Goal: Task Accomplishment & Management: Manage account settings

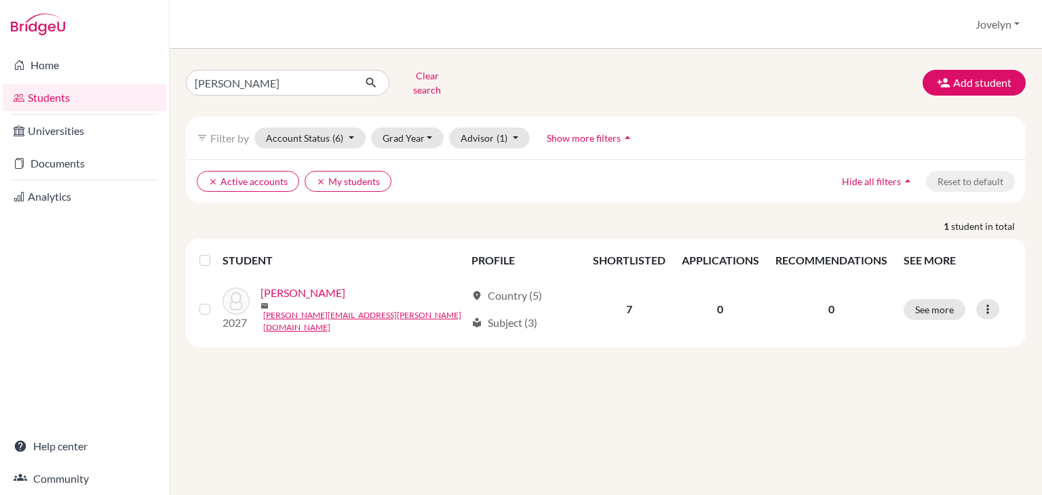
click at [280, 83] on input "[PERSON_NAME]" at bounding box center [270, 83] width 168 height 26
type input "B"
type input "[PERSON_NAME]"
click button "submit" at bounding box center [371, 83] width 36 height 26
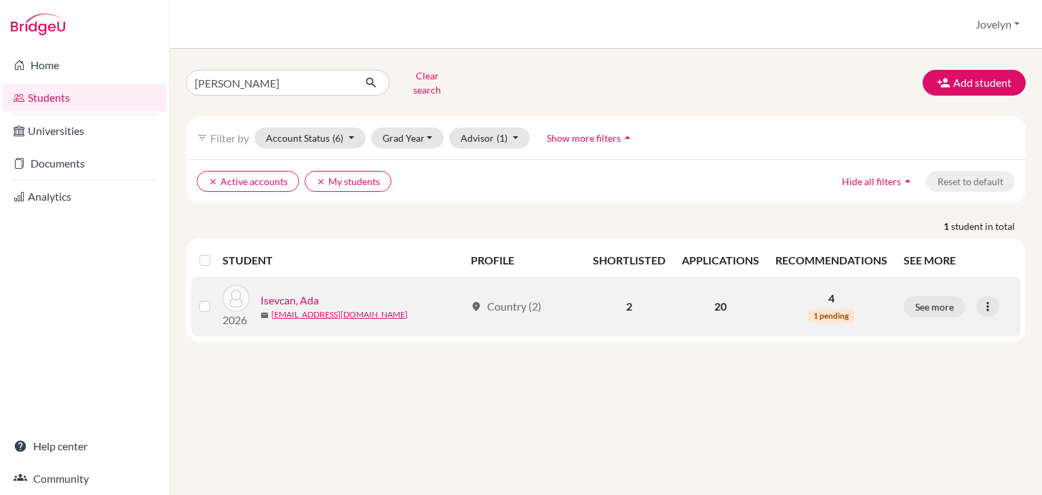
click at [292, 293] on link "Isevcan, Ada" at bounding box center [289, 300] width 58 height 16
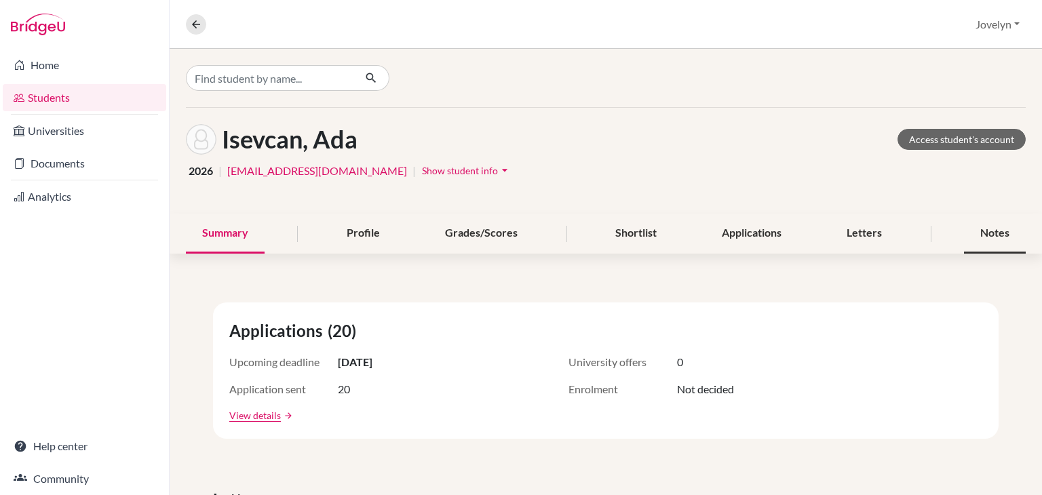
click at [964, 229] on div "Notes" at bounding box center [995, 234] width 62 height 40
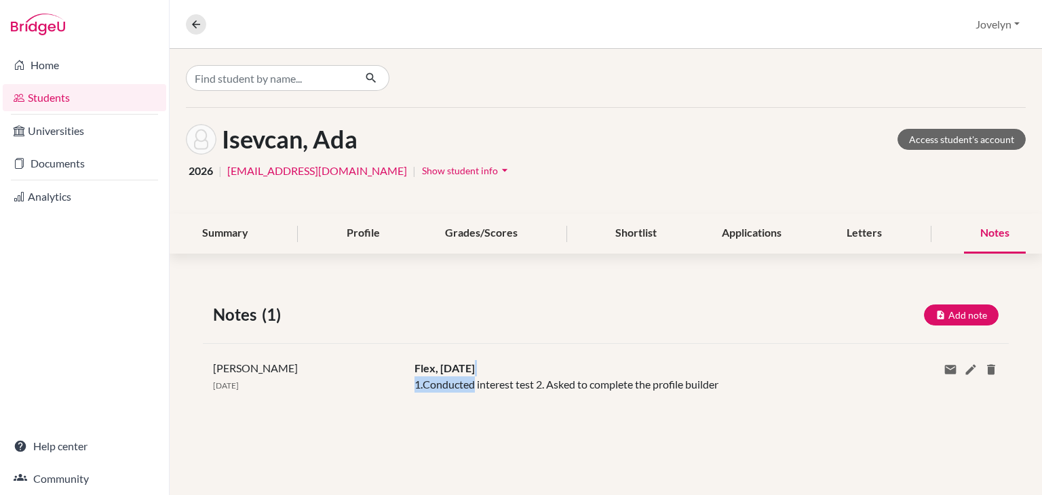
drag, startPoint x: 610, startPoint y: 358, endPoint x: 473, endPoint y: 379, distance: 138.6
click at [473, 379] on div "Jovelyn Santos 14 Sep 2023 Flex, 13 Sept 1.Conducted interest test 2. Asked to …" at bounding box center [606, 376] width 806 height 66
click at [722, 399] on div "Jovelyn Santos 14 Sep 2023 Flex, 13 Sept 1.Conducted interest test 2. Asked to …" at bounding box center [606, 376] width 806 height 66
drag, startPoint x: 978, startPoint y: 368, endPoint x: 970, endPoint y: 370, distance: 8.4
click at [970, 370] on div "Share via email Email address Send Delete this note? Cancel Delete" at bounding box center [941, 376] width 134 height 33
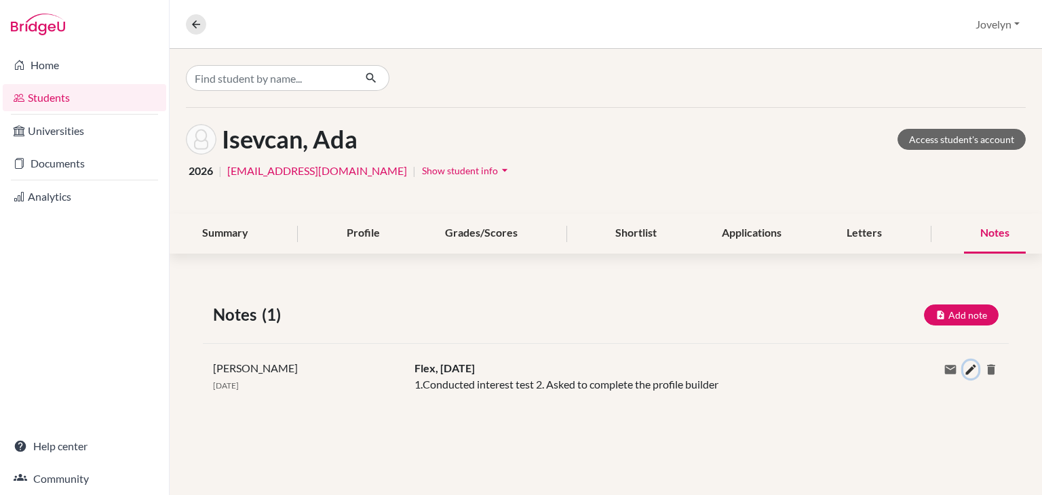
click at [970, 370] on icon at bounding box center [971, 370] width 14 height 14
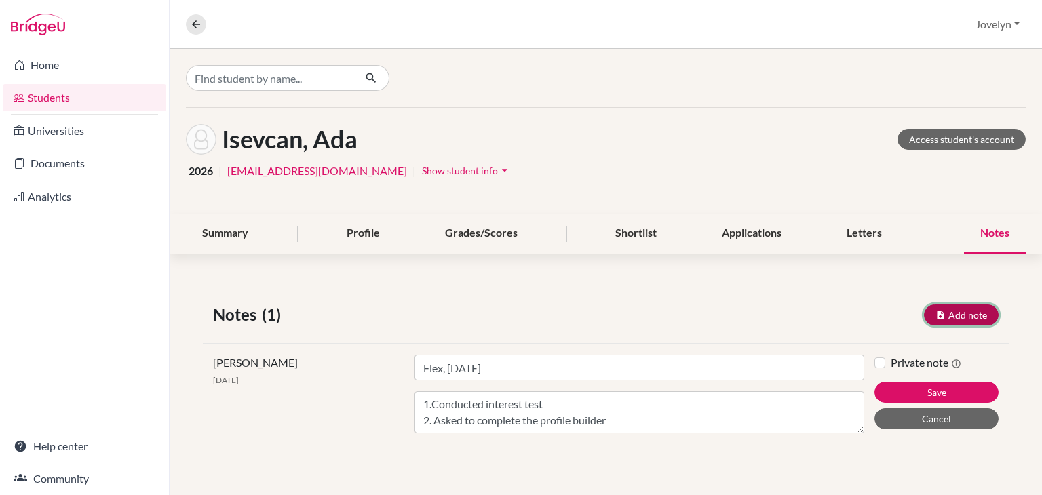
click at [960, 313] on button "Add note" at bounding box center [961, 315] width 75 height 21
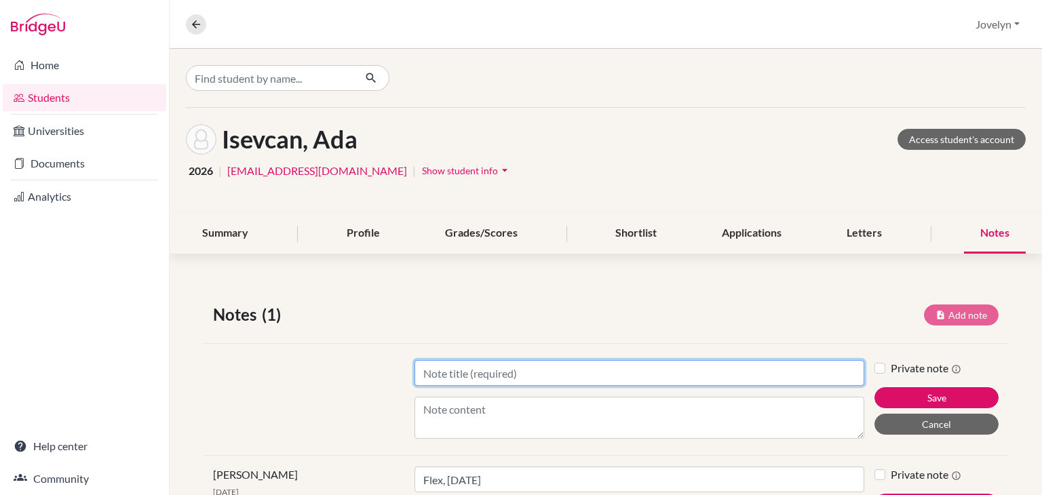
click at [581, 374] on input "Title" at bounding box center [639, 373] width 450 height 26
type input "University Choices"
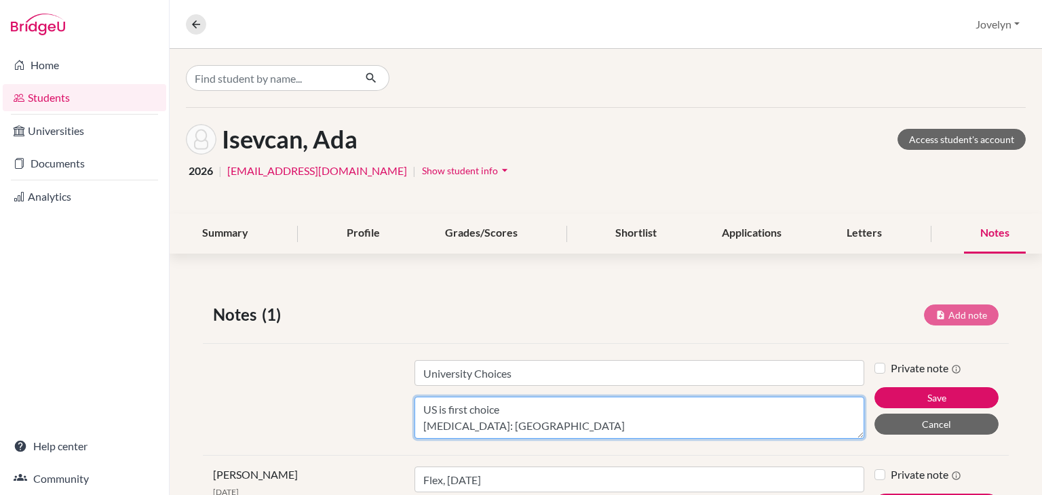
scroll to position [11, 0]
click at [582, 410] on textarea "US is first choice Plan B: Turkey (Koc University)" at bounding box center [639, 418] width 450 height 42
click at [520, 404] on textarea "US is first choice Plan B: Turkey (Koc University) Plan C: UK" at bounding box center [639, 418] width 450 height 42
click at [421, 413] on textarea "US is first choice -- UC, NYU Plan B: Turkey (Koc University) Plan C: UK" at bounding box center [639, 418] width 450 height 42
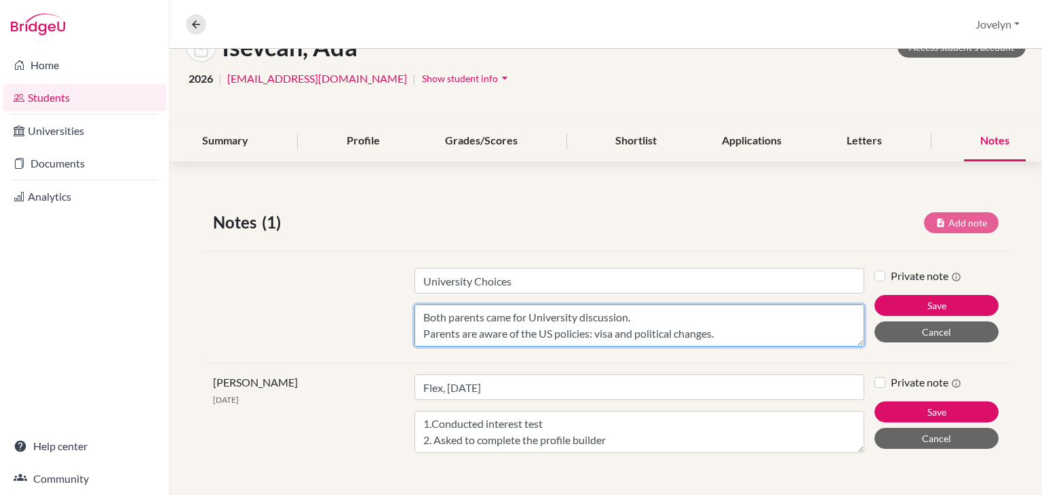
scroll to position [11, 0]
click at [661, 341] on textarea "Both parents came for University discussion. Parents are aware of the US polici…" at bounding box center [639, 326] width 450 height 42
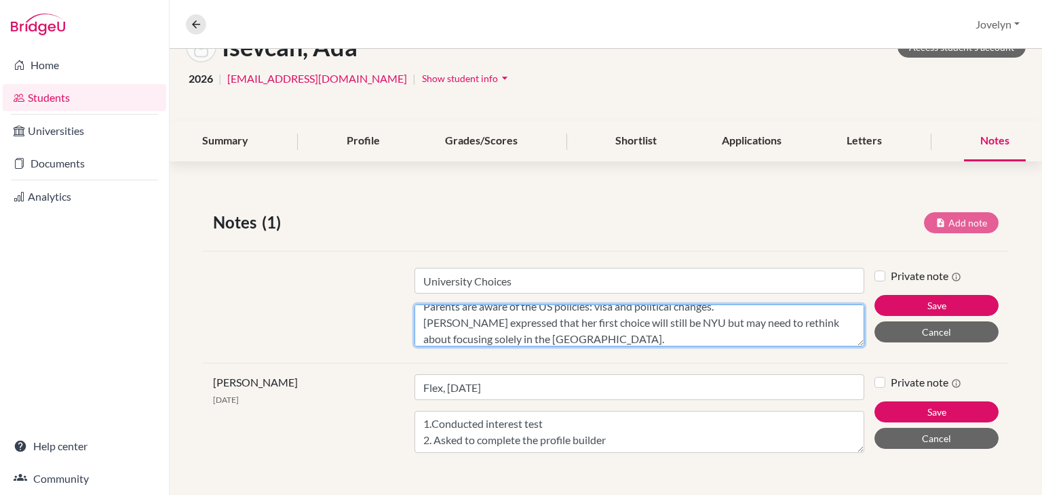
click at [678, 322] on textarea "Both parents came for University discussion. Parents are aware of the US polici…" at bounding box center [639, 326] width 450 height 42
click at [549, 340] on textarea "Both parents came for University discussion. Parents are aware of the US polici…" at bounding box center [639, 326] width 450 height 42
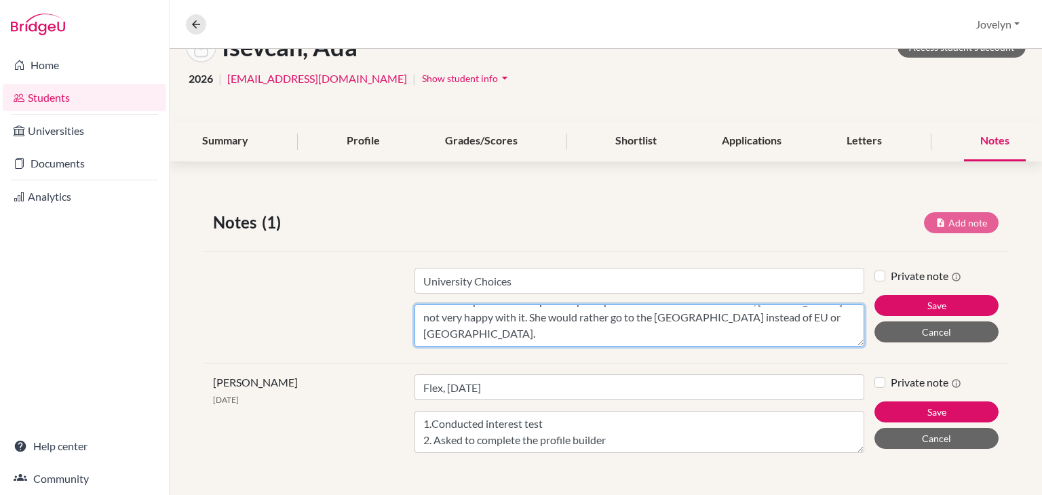
scroll to position [92, 0]
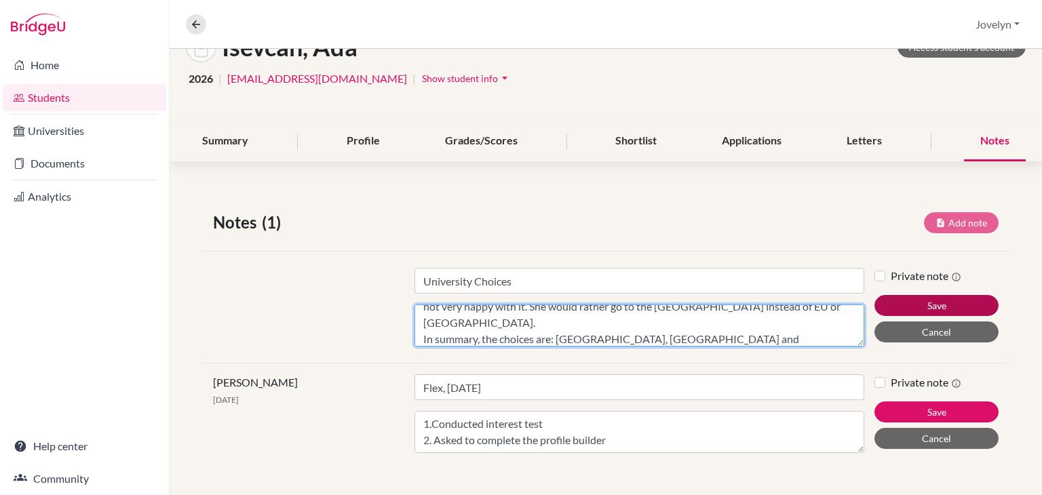
type textarea "Both parents came for University discussion. Parents are aware of the US polici…"
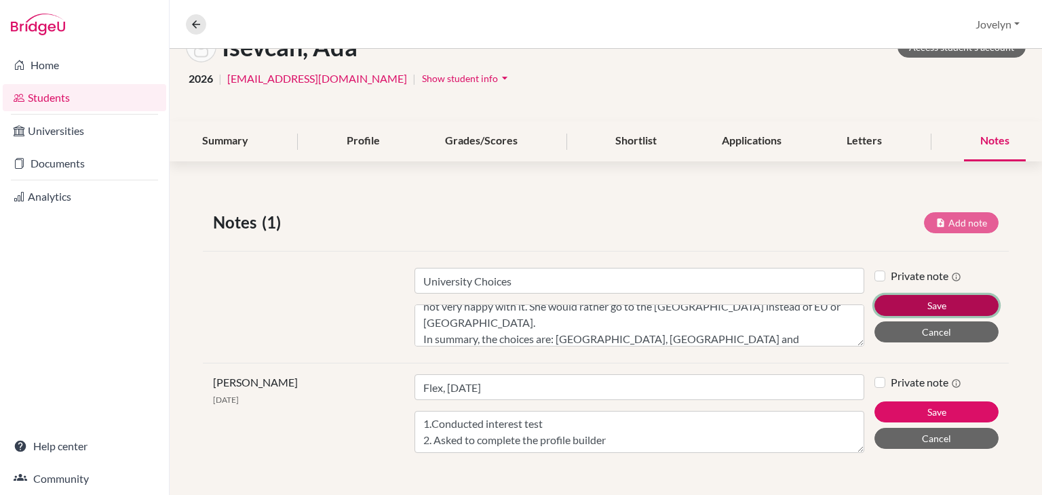
click at [912, 307] on button "Save" at bounding box center [936, 305] width 124 height 21
type input "University Choices"
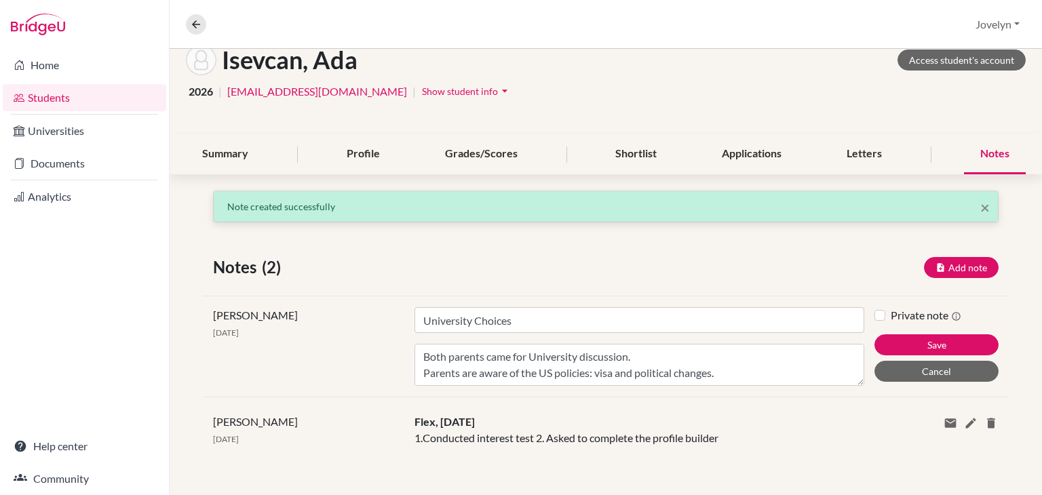
scroll to position [78, 0]
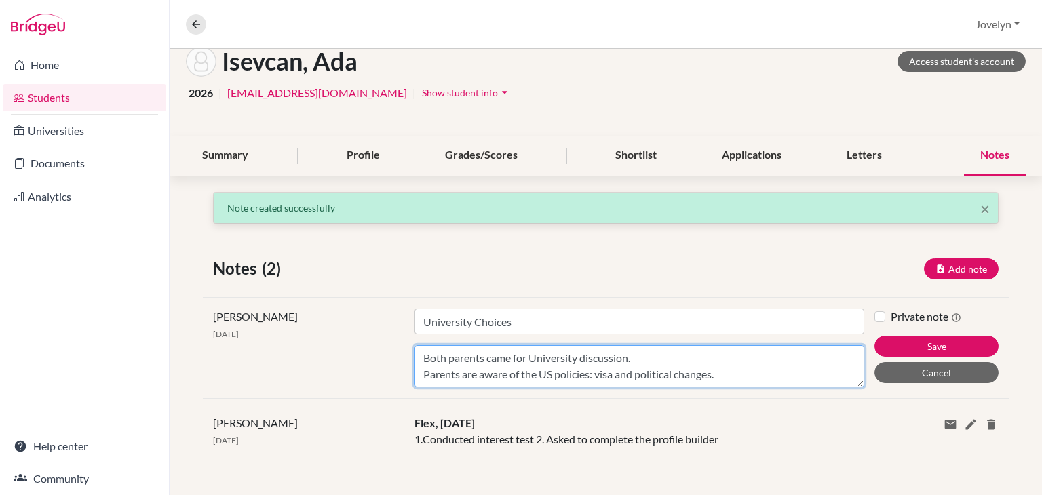
click at [751, 370] on textarea "Both parents came for University discussion. Parents are aware of the US polici…" at bounding box center [639, 366] width 450 height 42
click at [641, 374] on textarea "Both parents came for University discussion. Parents are aware of the US polici…" at bounding box center [639, 366] width 450 height 42
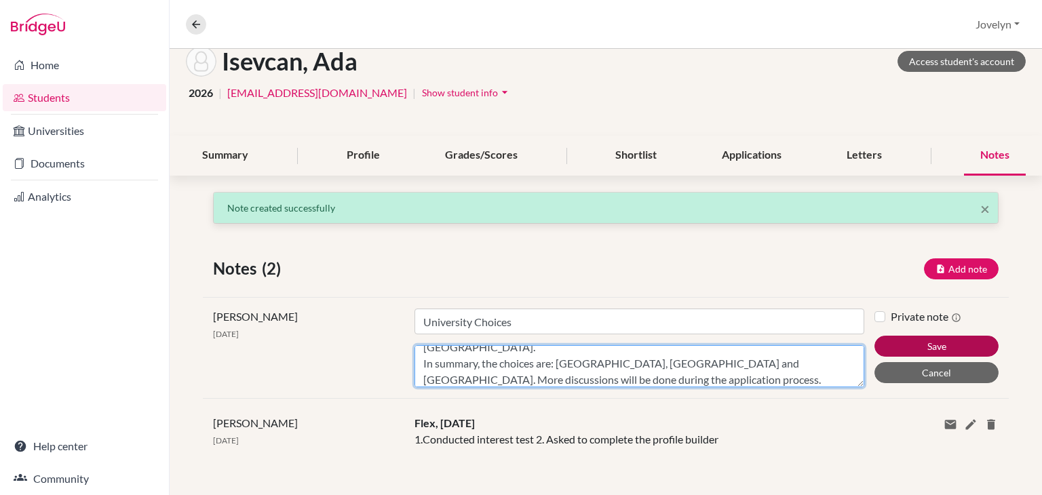
type textarea "Both parents came for University discussion. Parents are aware of the US polici…"
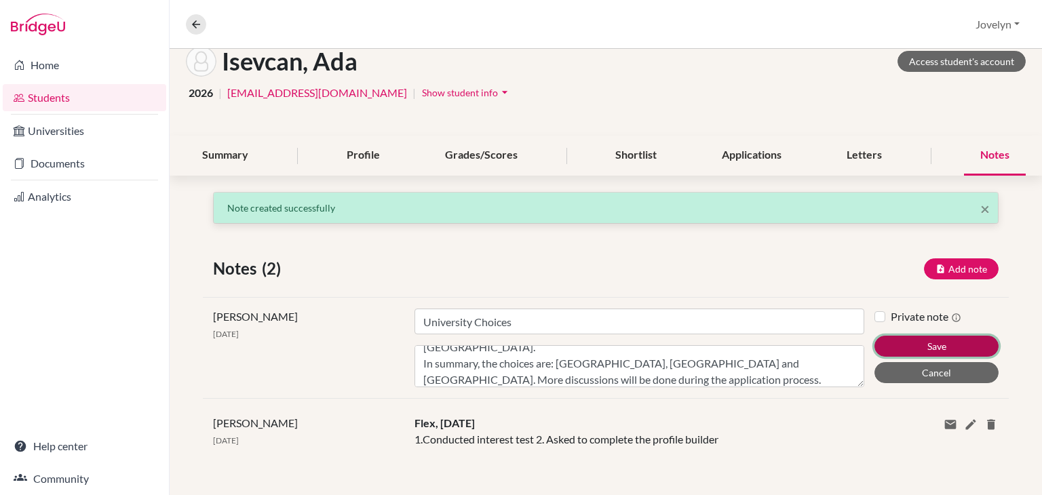
click at [928, 338] on button "Save" at bounding box center [936, 346] width 124 height 21
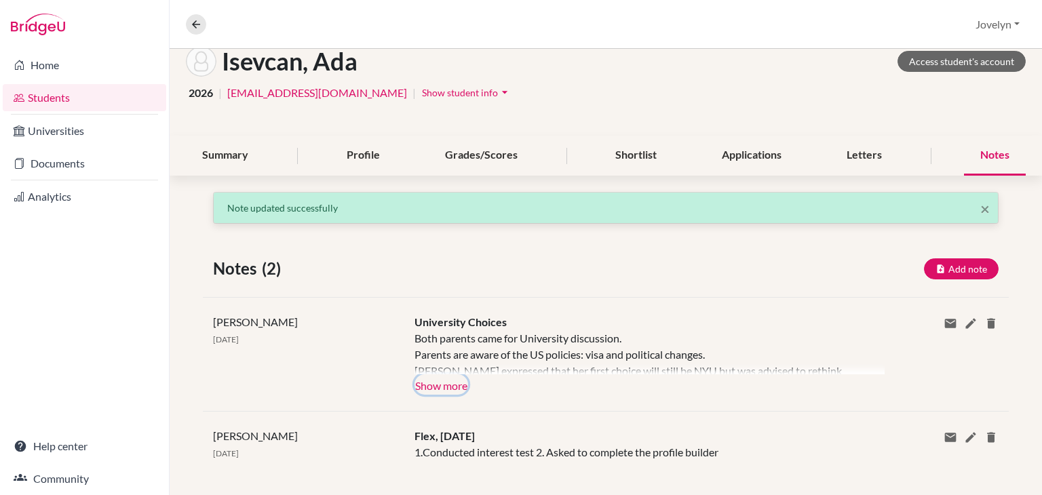
click at [458, 390] on button "Show more" at bounding box center [441, 384] width 54 height 20
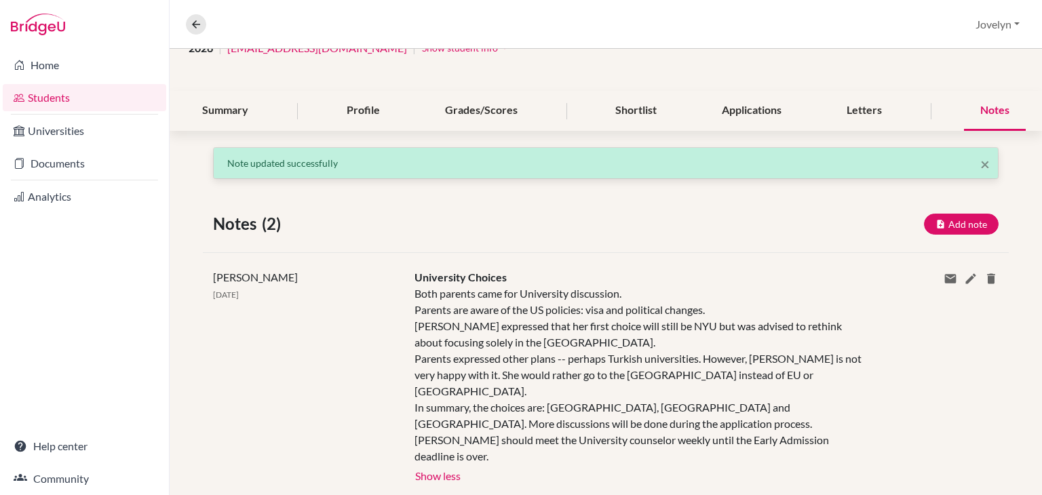
scroll to position [123, 0]
click at [944, 273] on icon at bounding box center [951, 278] width 14 height 14
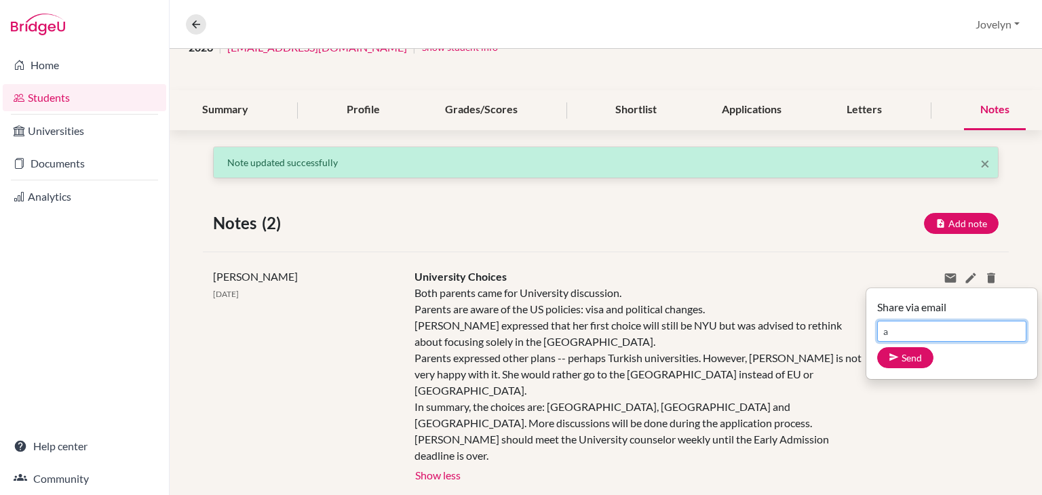
click at [903, 336] on input "a" at bounding box center [951, 331] width 149 height 21
type input "ada.isevcan@ilg-ks.org"
click at [890, 359] on button "Send" at bounding box center [905, 357] width 56 height 21
click at [788, 285] on div "Both parents came for University discussion. Parents are aware of the US polici…" at bounding box center [639, 374] width 450 height 179
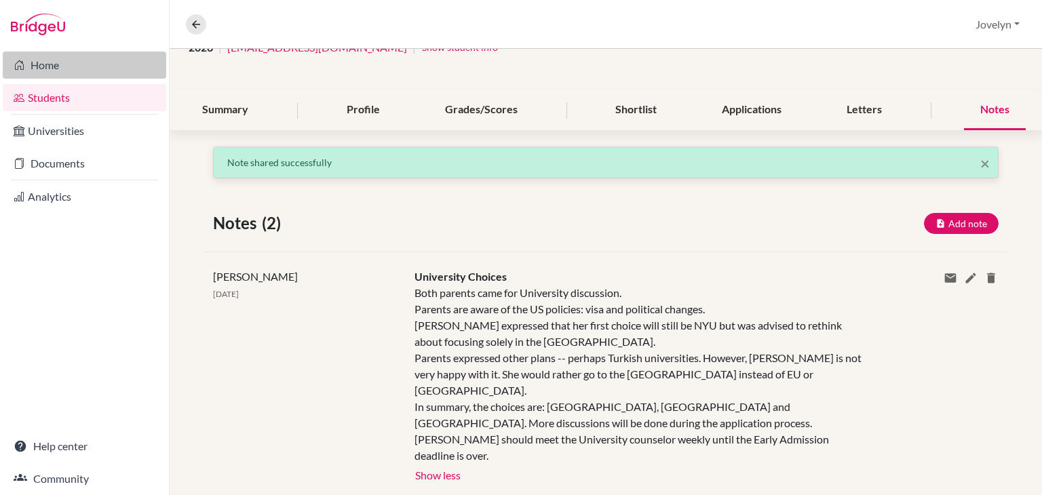
click at [44, 63] on link "Home" at bounding box center [84, 65] width 163 height 27
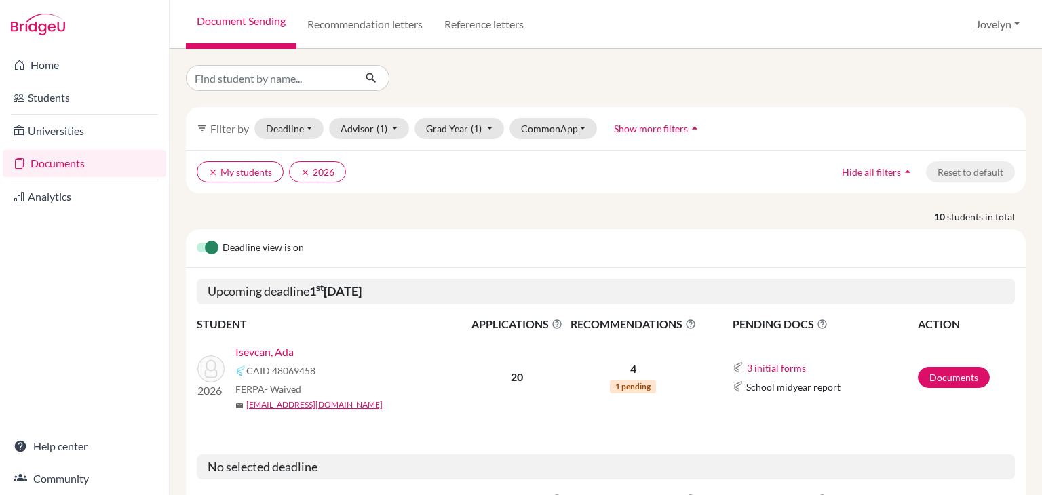
click at [279, 349] on link "Isevcan, Ada" at bounding box center [264, 352] width 58 height 16
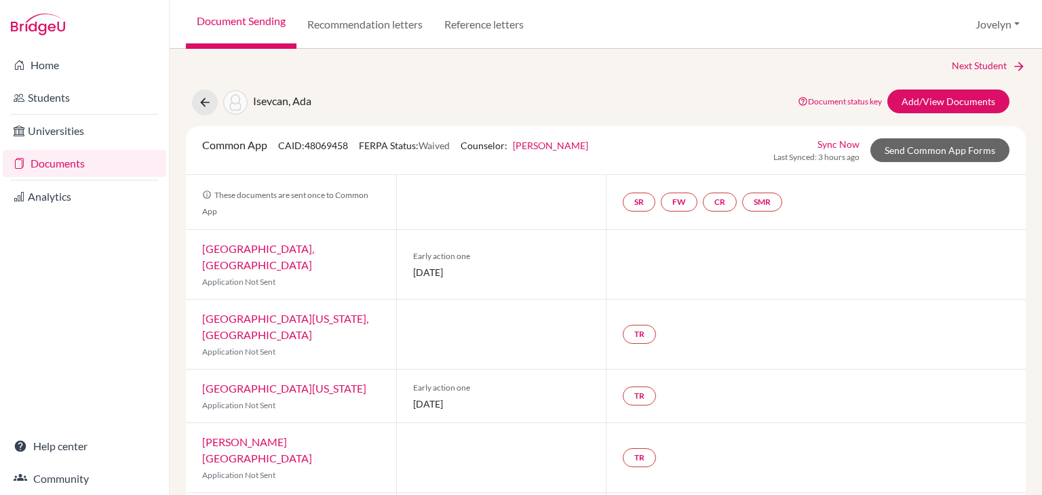
scroll to position [5, 0]
click at [838, 144] on link "Sync Now" at bounding box center [838, 145] width 42 height 14
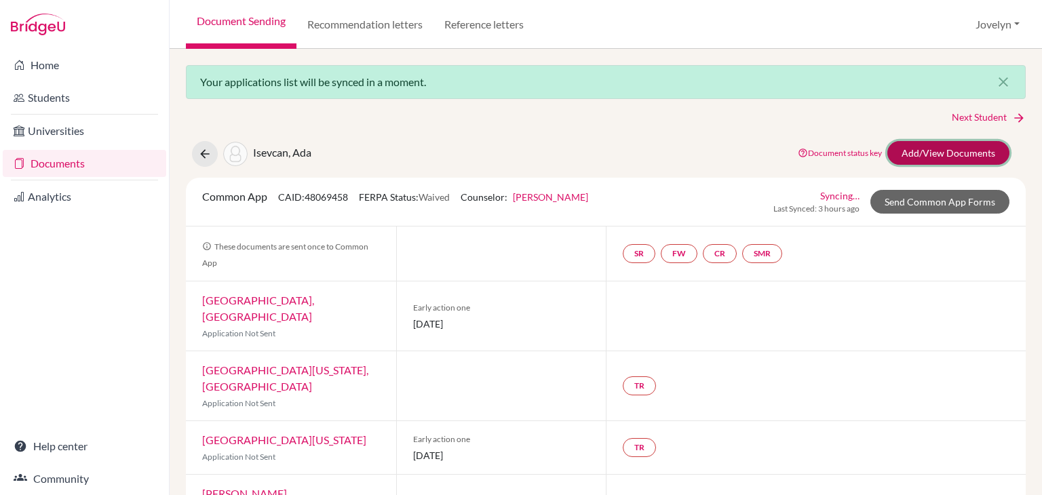
click at [922, 150] on link "Add/View Documents" at bounding box center [948, 153] width 122 height 24
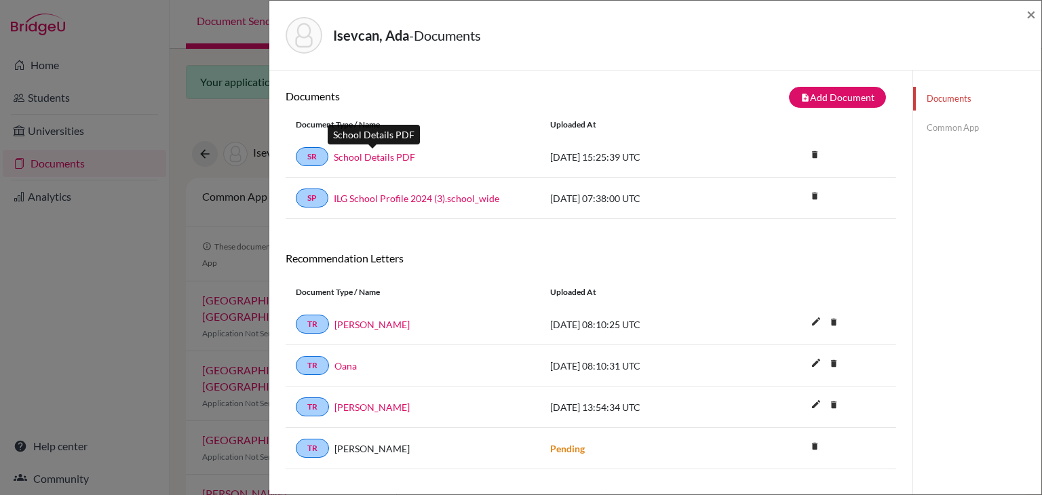
click at [372, 156] on link "School Details PDF" at bounding box center [374, 157] width 81 height 14
